Goal: Information Seeking & Learning: Find specific fact

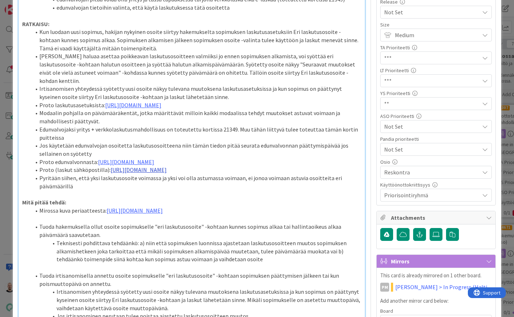
scroll to position [199, 0]
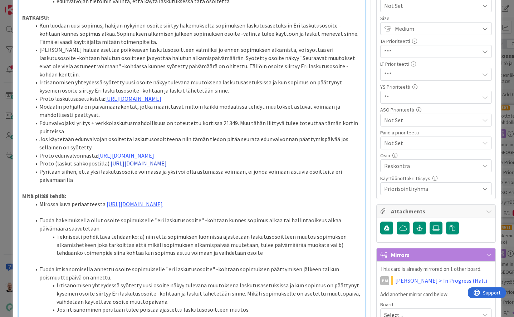
click at [167, 167] on link "https://www.figma.com/proto/0IJ8fGlasErUUd7odgirDN/Sopimushallinta?page-id=0%3A…" at bounding box center [139, 163] width 56 height 7
click at [165, 207] on link "https://www.figma.com/proto/0IJ8fGlasErUUd7odgirDN/Sopimushallinta?content-scal…" at bounding box center [177, 208] width 49 height 9
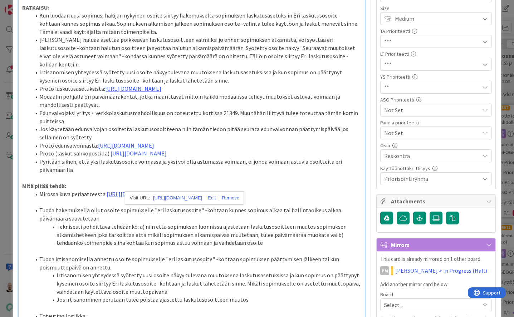
scroll to position [209, 0]
click at [263, 121] on li "Edunvalvojaksi yritys + verkkolaskutusmahdollisuus on toteutettu kortissa 21349…" at bounding box center [196, 117] width 331 height 16
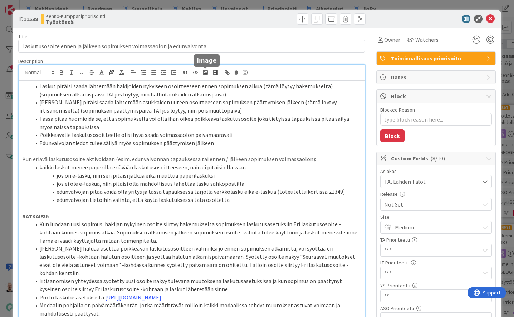
scroll to position [0, 0]
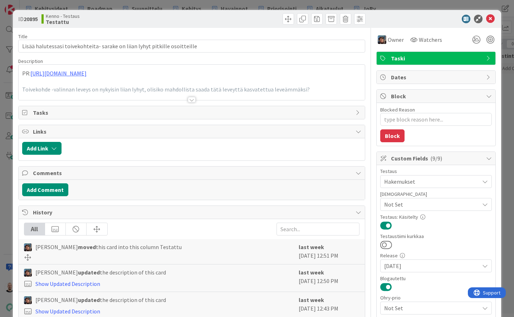
type textarea "x"
click at [191, 100] on div at bounding box center [192, 100] width 8 height 6
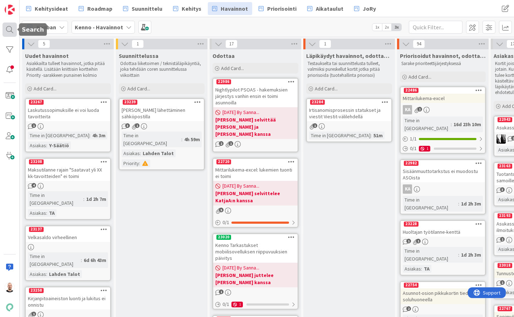
click at [7, 31] on div at bounding box center [10, 30] width 14 height 14
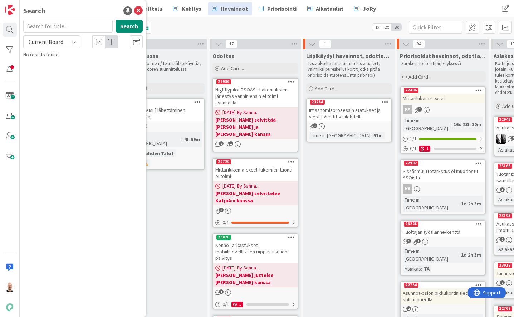
click at [47, 30] on input "text" at bounding box center [67, 26] width 89 height 13
drag, startPoint x: 53, startPoint y: 25, endPoint x: 98, endPoint y: 30, distance: 45.0
click at [98, 30] on input "sähköpostilasku" at bounding box center [67, 26] width 89 height 13
type input "sähköposti"
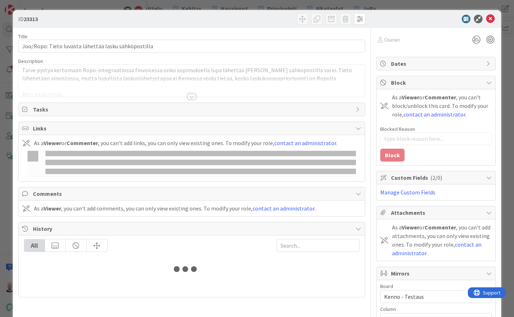
type textarea "x"
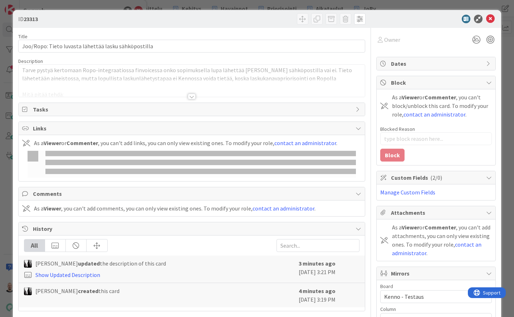
type input "19335"
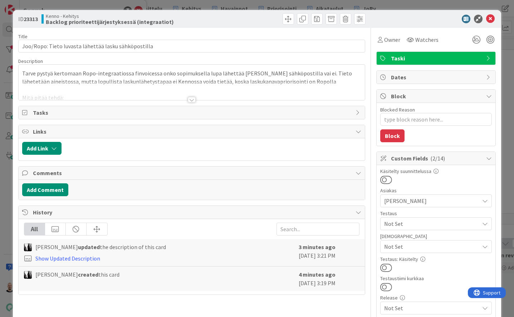
type textarea "x"
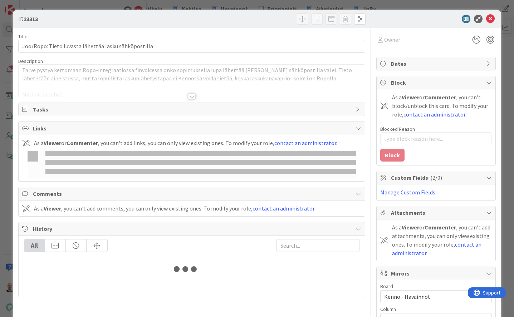
type input "19335"
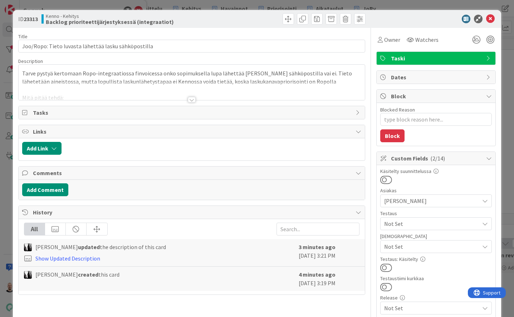
click at [192, 98] on div at bounding box center [192, 100] width 8 height 6
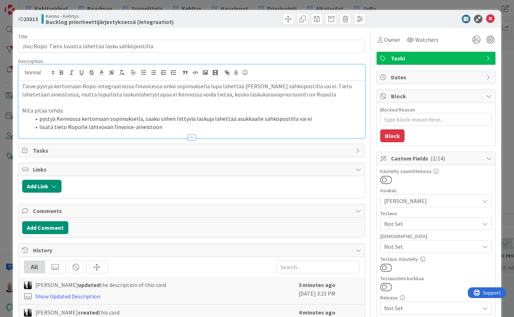
click at [245, 131] on div at bounding box center [192, 135] width 346 height 8
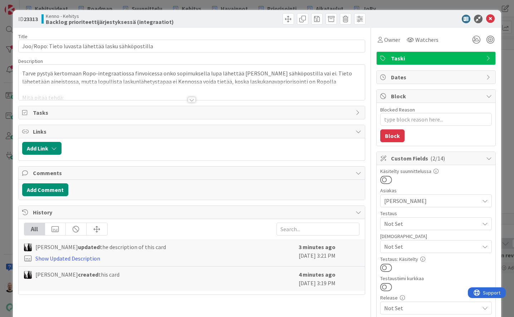
click at [191, 101] on div at bounding box center [192, 100] width 8 height 6
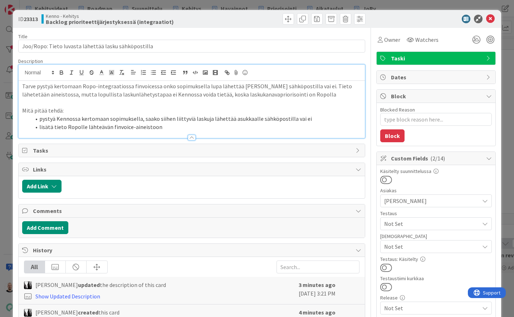
click at [174, 127] on li "lisätä tieto Ropolle lähteävän finvoice-aineistoon" at bounding box center [196, 127] width 331 height 8
type textarea "x"
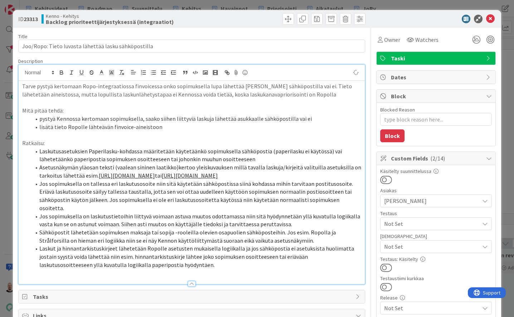
type textarea "x"
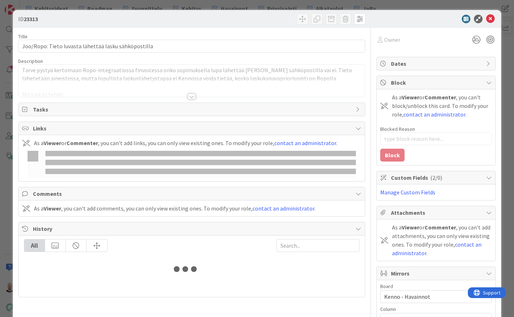
type textarea "x"
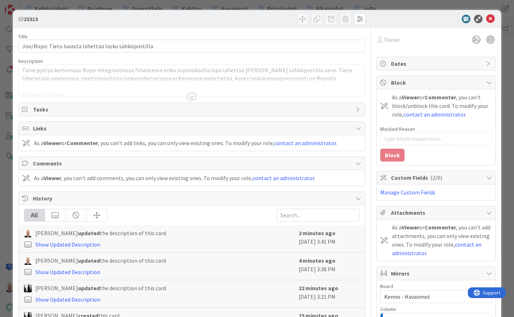
type input "19335"
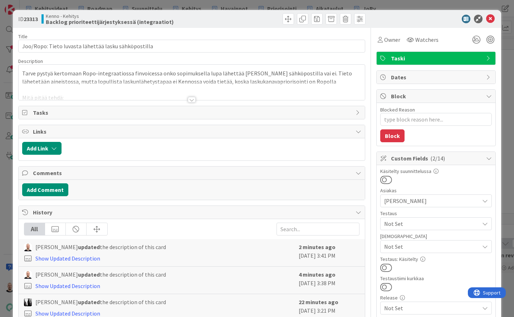
type textarea "x"
click at [346, 5] on div "ID 23313 Kenno - Kehitys Backlog prioriteettijärjestyksessä (integraatiot) Titl…" at bounding box center [257, 158] width 514 height 317
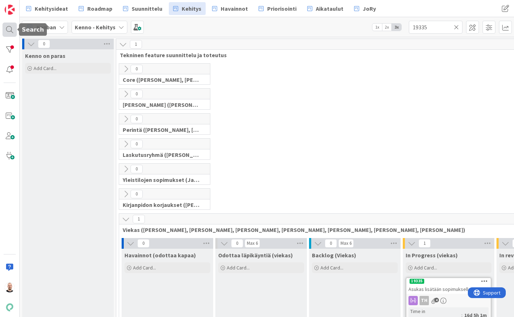
click at [7, 25] on div at bounding box center [10, 30] width 14 height 14
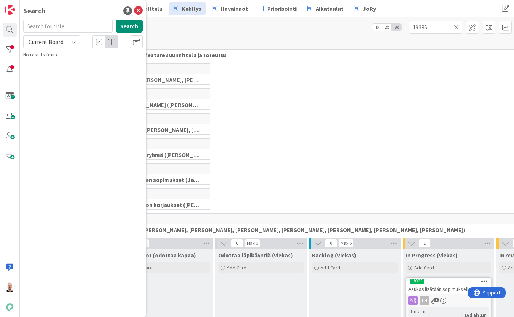
click at [61, 26] on input "text" at bounding box center [67, 26] width 89 height 13
type input "11538"
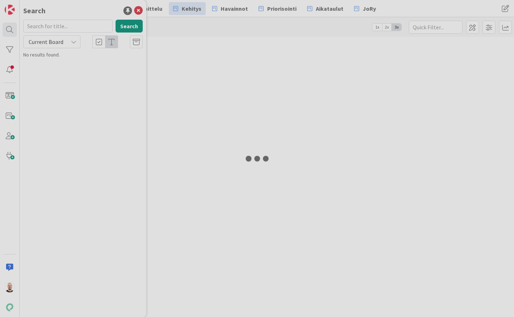
type input "19335"
